Goal: Task Accomplishment & Management: Use online tool/utility

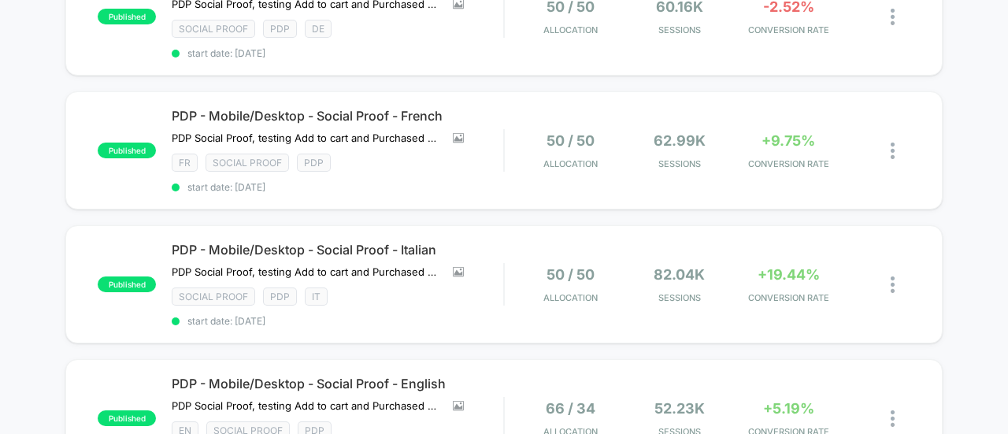
scroll to position [394, 0]
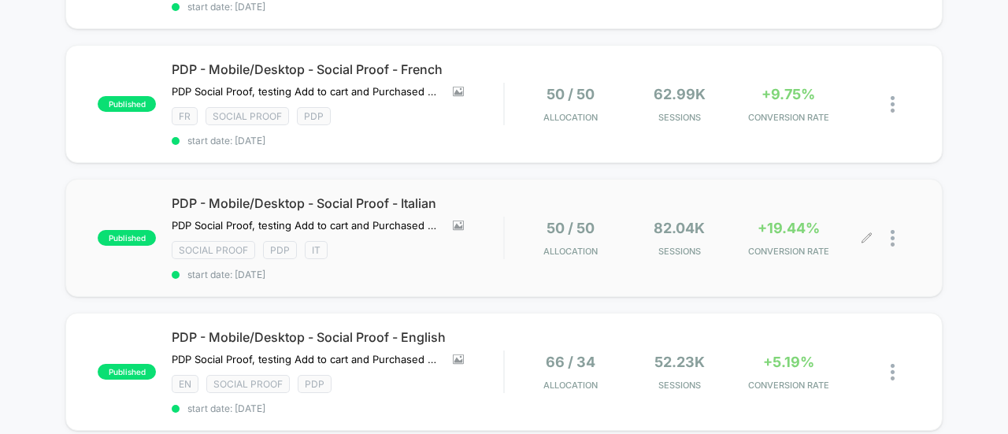
click at [800, 220] on span "+19.44%" at bounding box center [788, 228] width 62 height 17
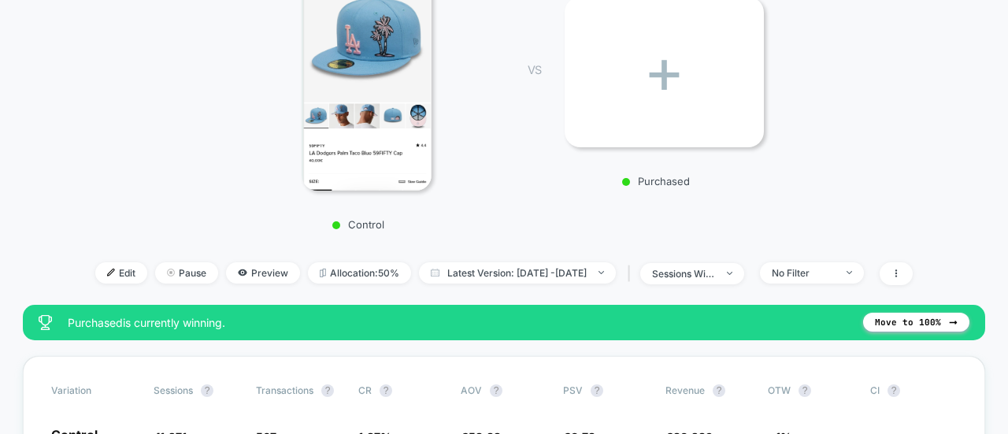
scroll to position [310, 0]
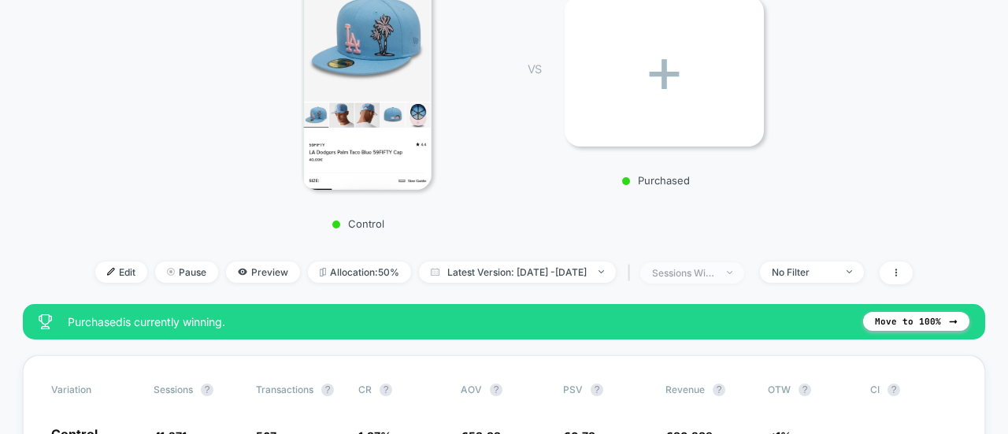
click at [706, 263] on span "sessions with impression" at bounding box center [692, 272] width 104 height 21
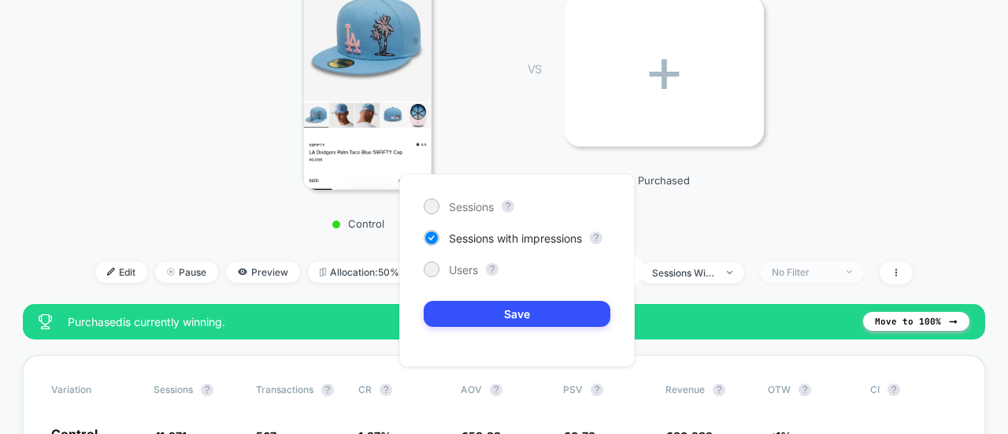
click at [819, 278] on span "No Filter" at bounding box center [812, 271] width 104 height 21
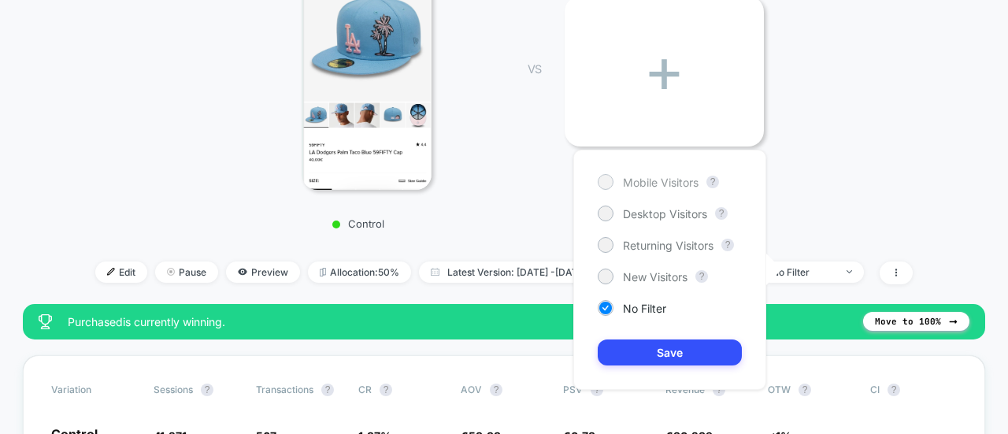
click at [653, 185] on span "Mobile Visitors" at bounding box center [661, 182] width 76 height 13
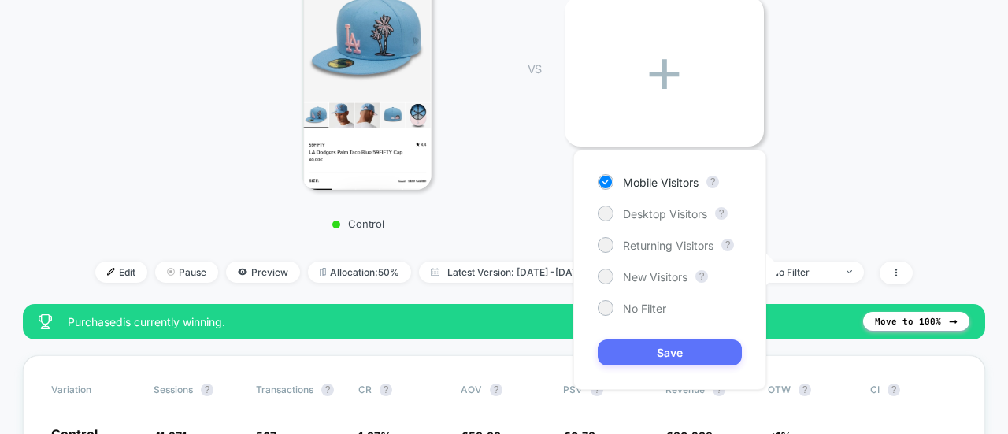
click at [665, 353] on button "Save" at bounding box center [670, 352] width 144 height 26
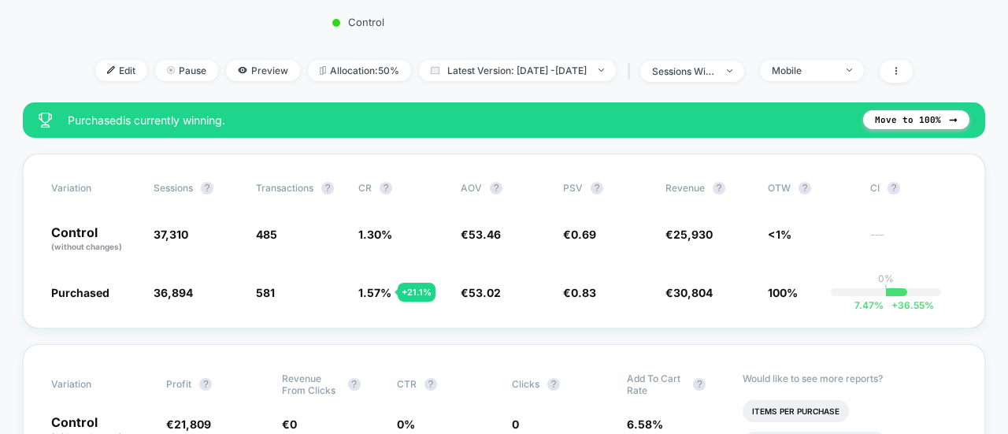
scroll to position [509, 0]
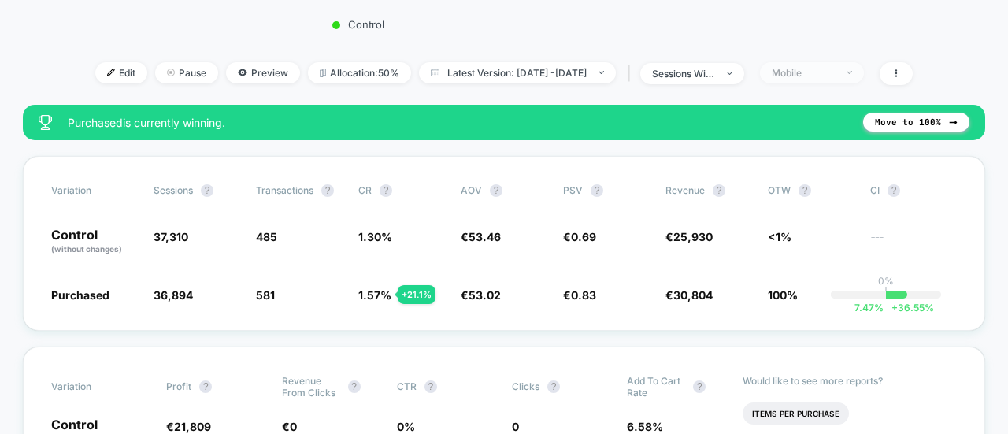
click at [820, 67] on div "Mobile" at bounding box center [803, 73] width 63 height 12
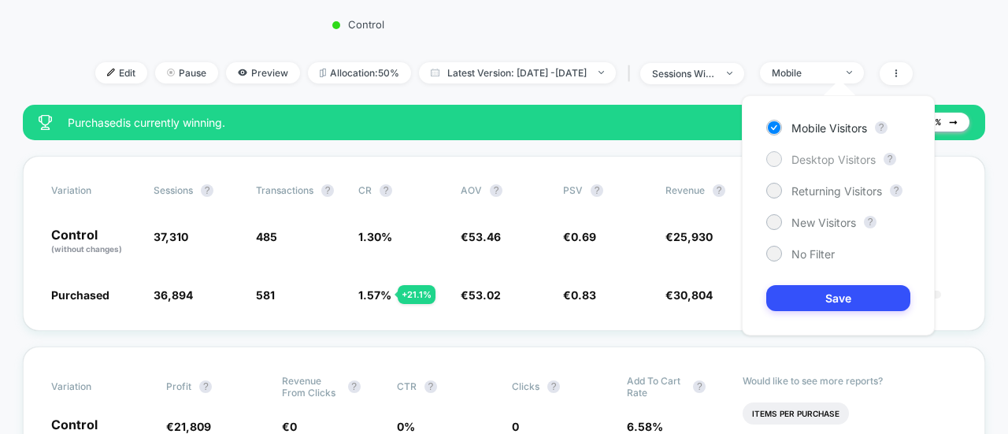
click at [814, 153] on span "Desktop Visitors" at bounding box center [833, 159] width 84 height 13
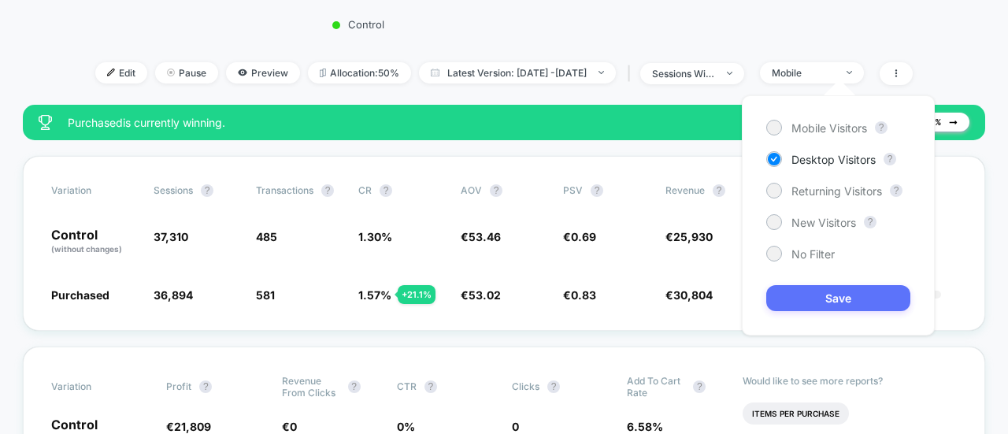
click at [828, 305] on button "Save" at bounding box center [838, 298] width 144 height 26
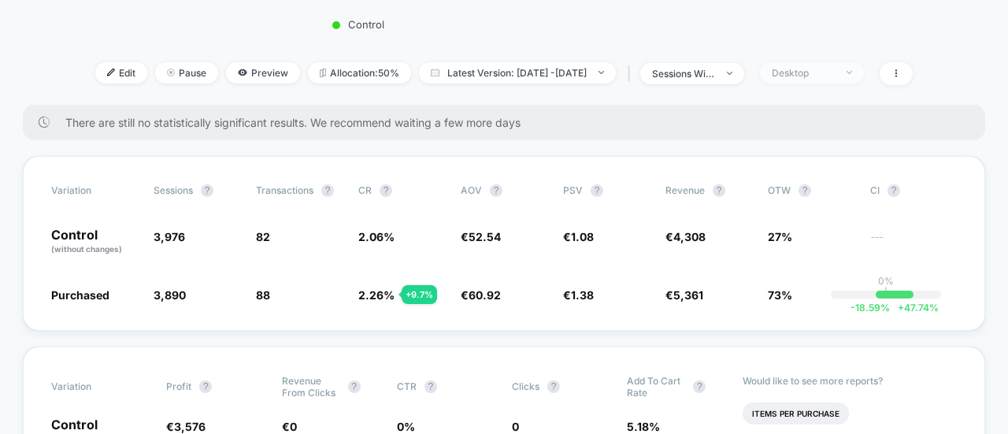
click at [808, 62] on span "Desktop" at bounding box center [812, 72] width 104 height 21
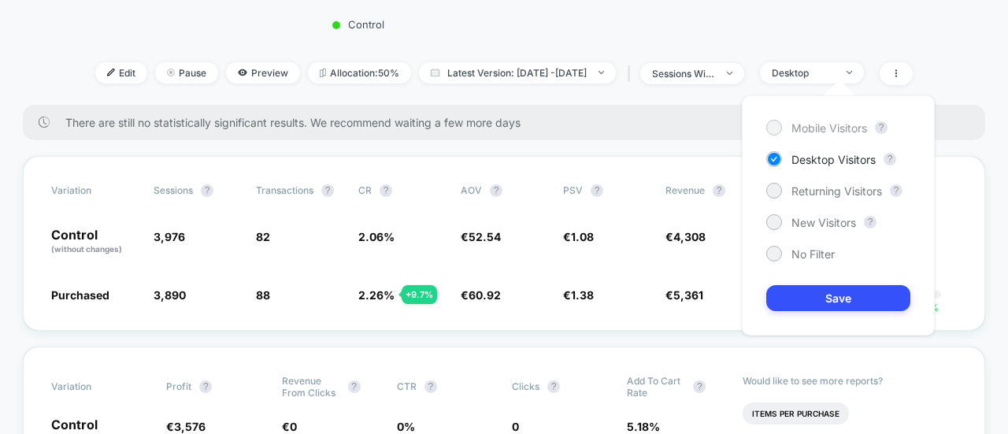
click at [816, 129] on span "Mobile Visitors" at bounding box center [829, 127] width 76 height 13
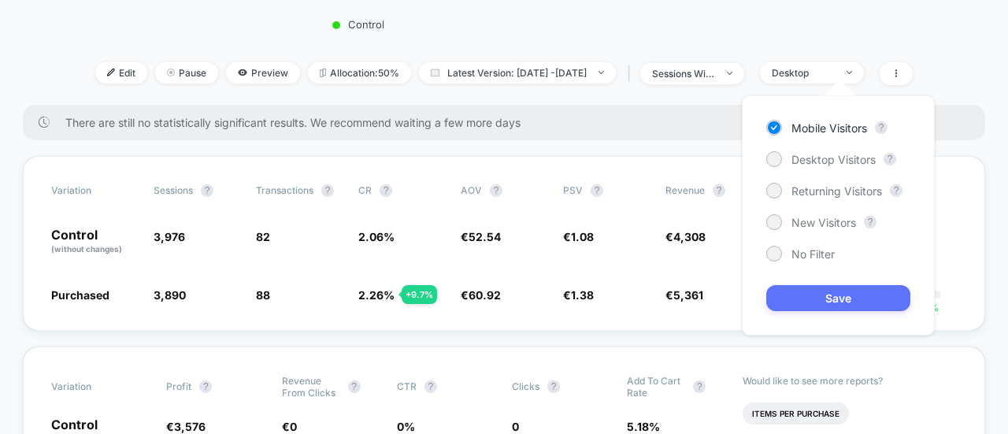
click at [824, 298] on button "Save" at bounding box center [838, 298] width 144 height 26
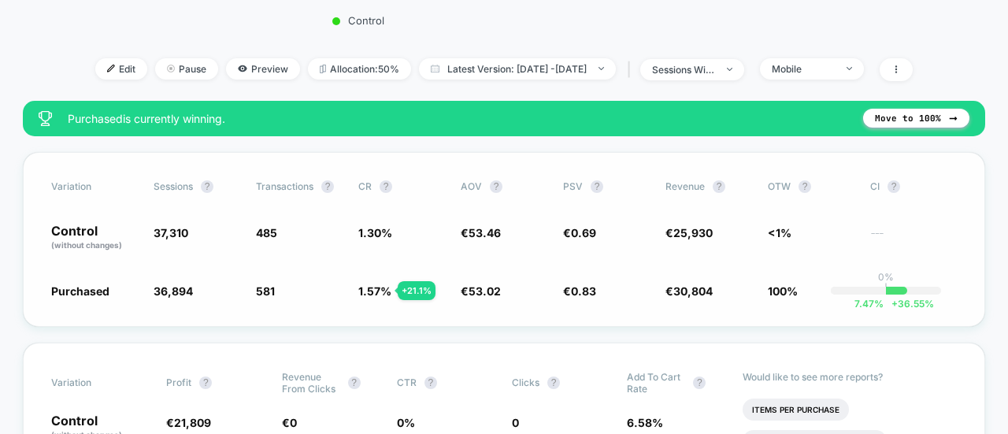
scroll to position [513, 0]
